Goal: Transaction & Acquisition: Purchase product/service

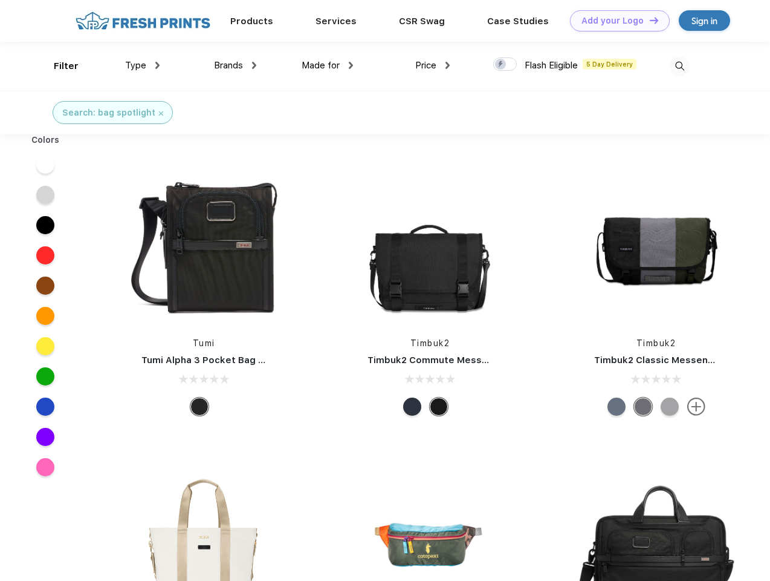
click at [616, 21] on link "Add your Logo Design Tool" at bounding box center [620, 20] width 100 height 21
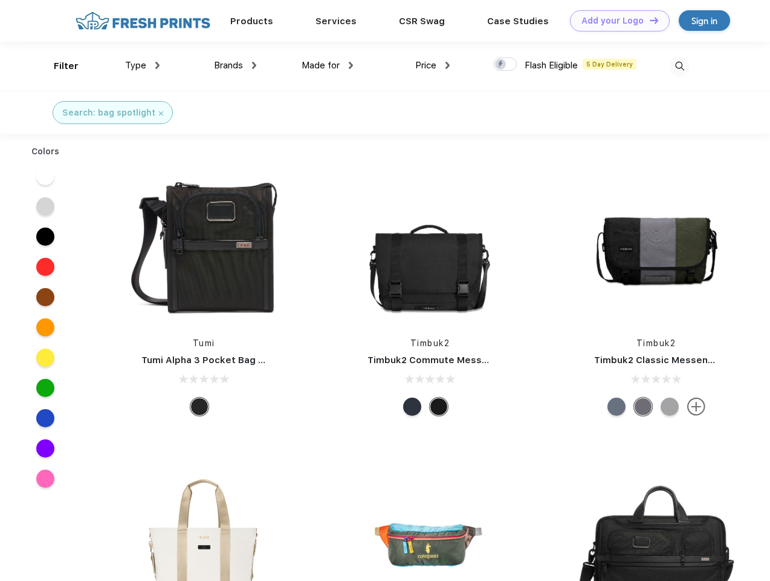
click at [0, 0] on div "Design Tool" at bounding box center [0, 0] width 0 height 0
click at [649, 20] on link "Add your Logo Design Tool" at bounding box center [620, 20] width 100 height 21
click at [58, 66] on div "Filter" at bounding box center [66, 66] width 25 height 14
click at [143, 65] on span "Type" at bounding box center [135, 65] width 21 height 11
click at [235, 65] on span "Brands" at bounding box center [228, 65] width 29 height 11
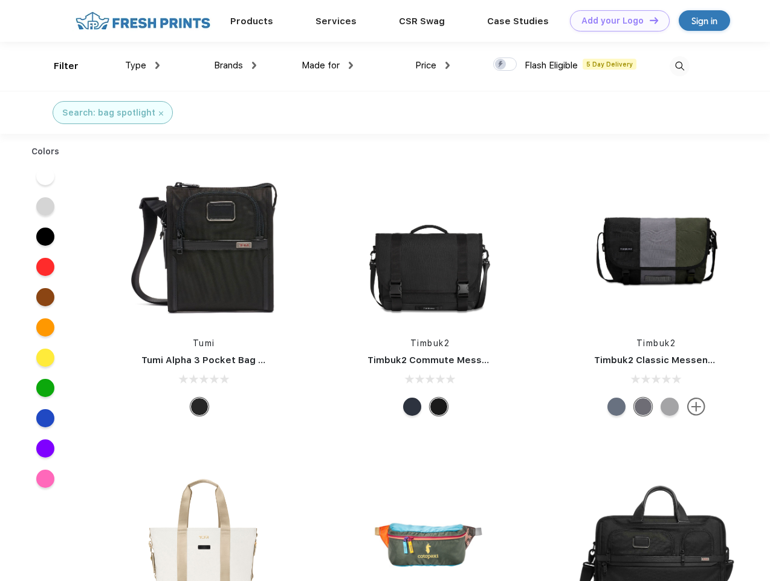
click at [328, 65] on span "Made for" at bounding box center [321, 65] width 38 height 11
click at [433, 65] on span "Price" at bounding box center [425, 65] width 21 height 11
click at [506, 65] on div at bounding box center [505, 63] width 24 height 13
click at [501, 65] on input "checkbox" at bounding box center [497, 61] width 8 height 8
click at [680, 66] on img at bounding box center [680, 66] width 20 height 20
